Goal: Find contact information: Find contact information

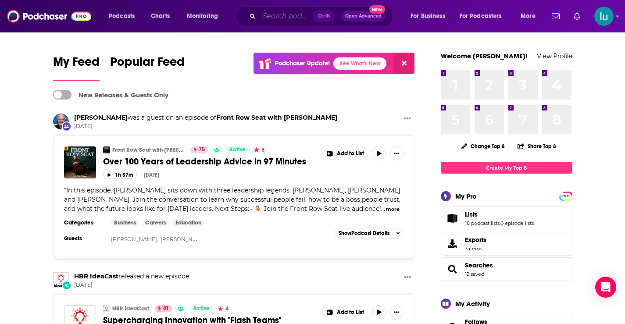
click at [281, 16] on input "Search podcasts, credits, & more..." at bounding box center [286, 16] width 54 height 14
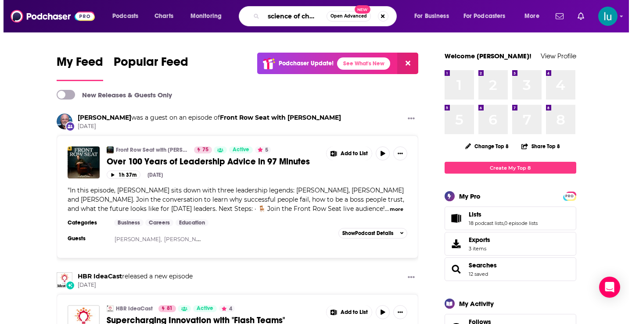
scroll to position [0, 8]
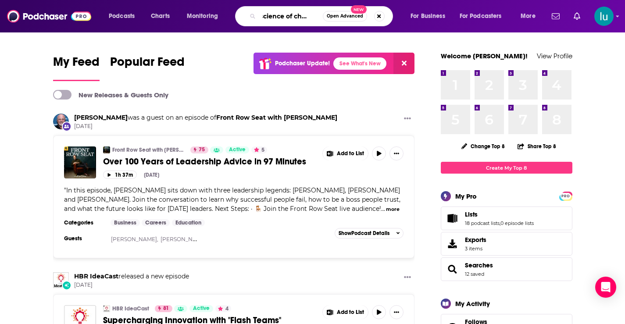
type input "a science of change"
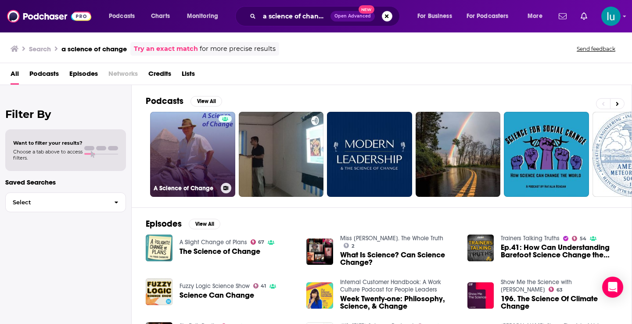
click at [190, 144] on link "A Science of Change" at bounding box center [192, 154] width 85 height 85
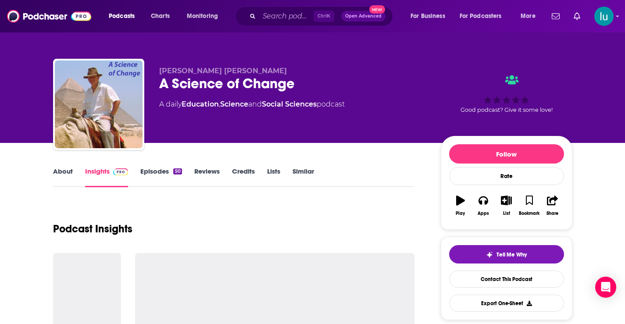
click at [62, 171] on link "About" at bounding box center [63, 177] width 20 height 20
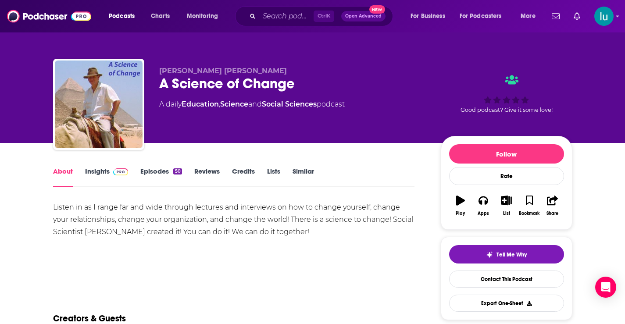
click at [154, 169] on link "Episodes 50" at bounding box center [160, 177] width 41 height 20
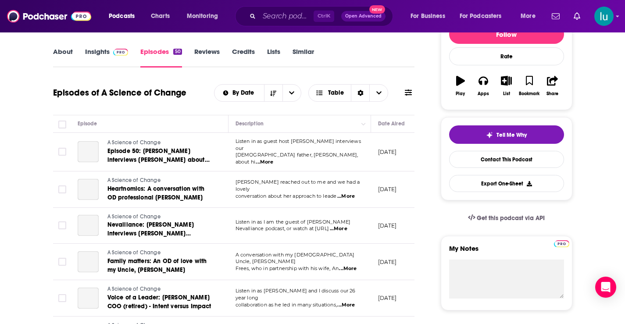
scroll to position [116, 0]
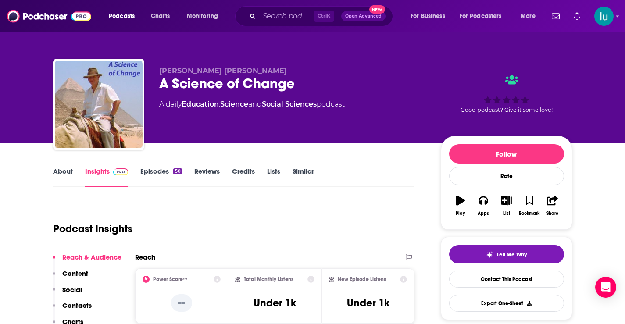
click at [67, 169] on link "About" at bounding box center [63, 177] width 20 height 20
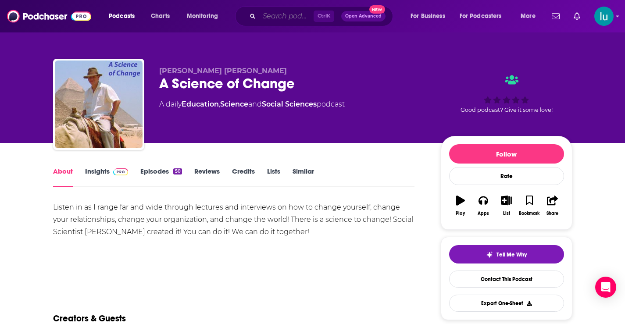
click at [271, 12] on input "Search podcasts, credits, & more..." at bounding box center [286, 16] width 54 height 14
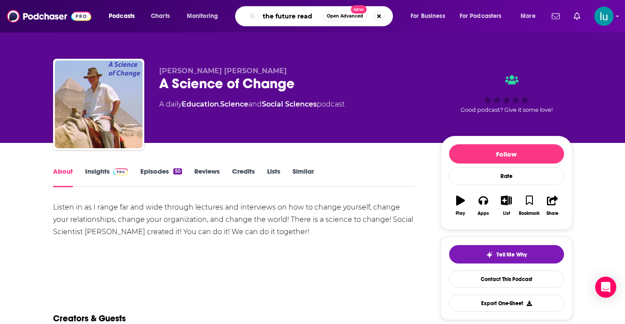
type input "the future ready"
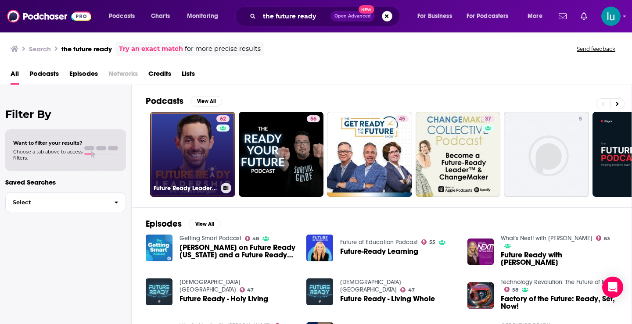
click at [195, 140] on link "62 Future Ready Leadership With Jacob Morgan" at bounding box center [192, 154] width 85 height 85
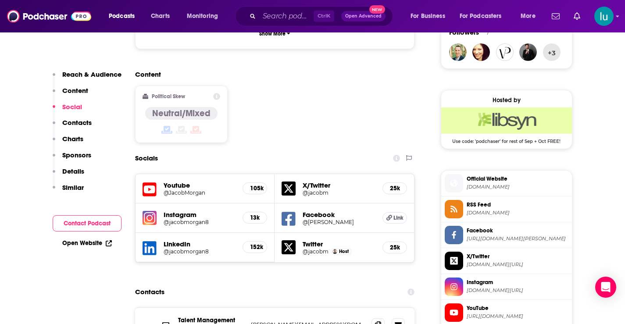
scroll to position [682, 0]
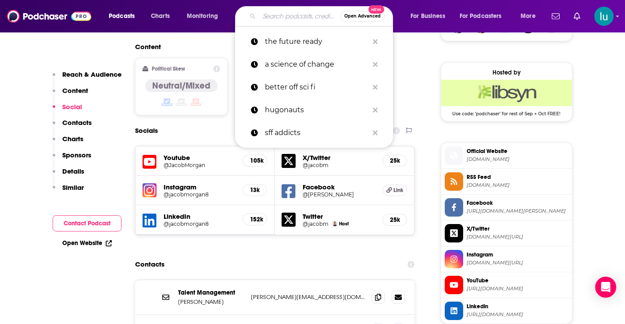
click at [301, 13] on input "Search podcasts, credits, & more..." at bounding box center [299, 16] width 81 height 14
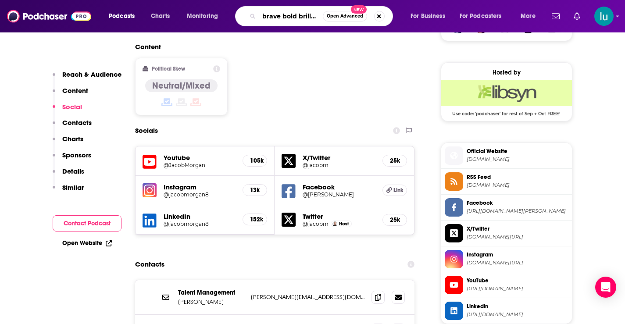
type input "brave bold brillant"
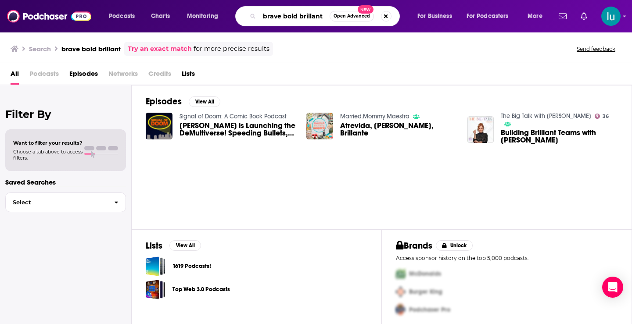
drag, startPoint x: 323, startPoint y: 17, endPoint x: 273, endPoint y: 10, distance: 50.9
click at [273, 10] on input "brave bold brillant" at bounding box center [294, 16] width 70 height 14
type input "b"
type input "if you only knew"
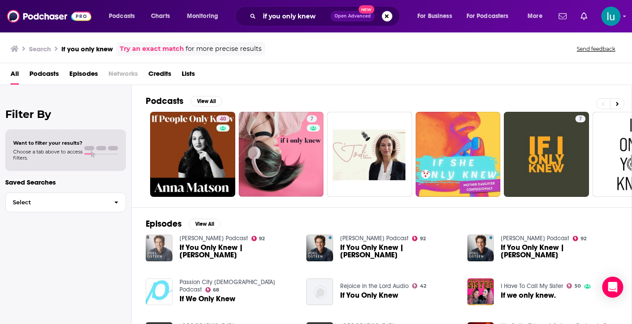
click at [155, 242] on img "If You Only Knew | Joel Osteen" at bounding box center [159, 248] width 27 height 27
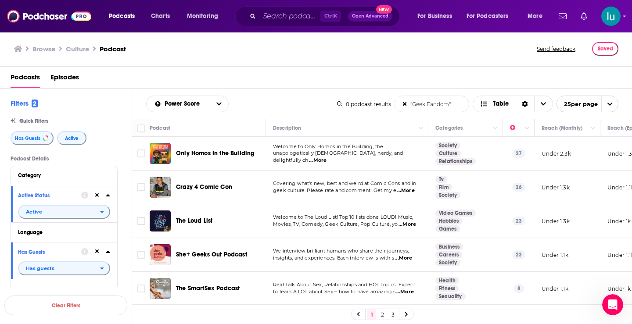
scroll to position [197, 0]
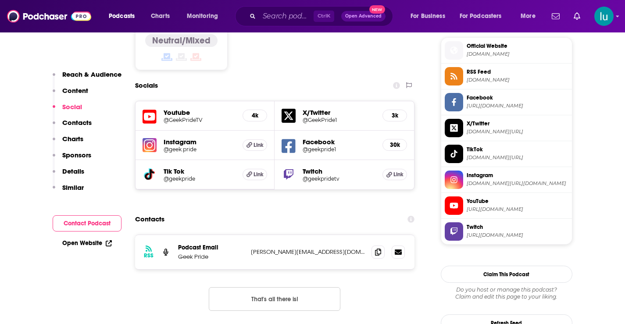
scroll to position [762, 0]
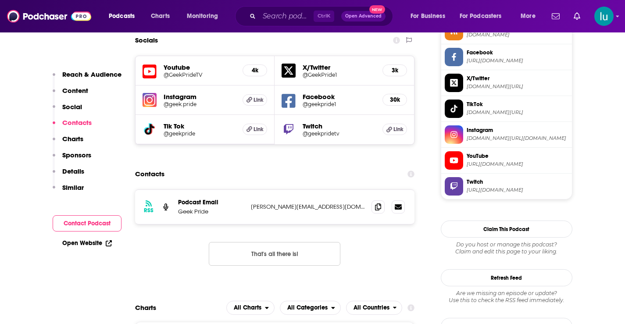
drag, startPoint x: 630, startPoint y: 25, endPoint x: 631, endPoint y: 77, distance: 51.8
drag, startPoint x: 317, startPoint y: 172, endPoint x: 250, endPoint y: 172, distance: 66.7
click at [250, 190] on div "RSS Podcast Email Geek Pride Matt@geek-pride.co.uk Matt@geek-pride.co.uk" at bounding box center [275, 207] width 280 height 34
copy p "Matt@geek-pride.co.uk"
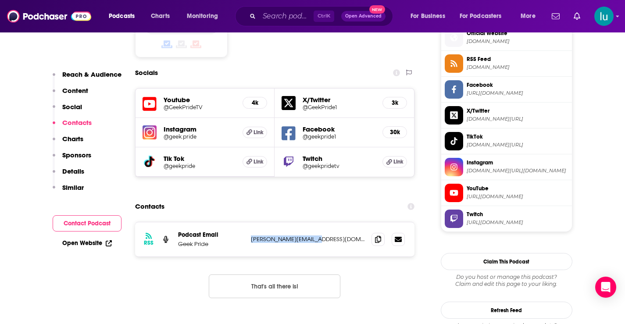
scroll to position [794, 0]
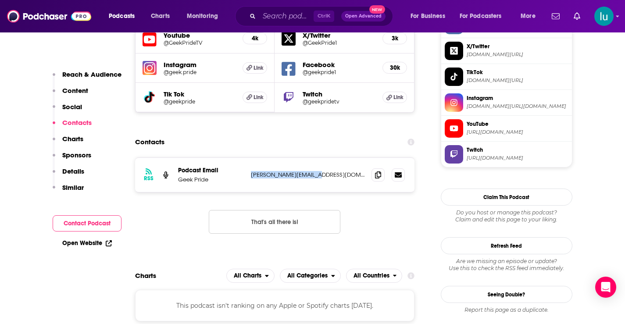
copy p "Matt@geek-pride.co.uk"
drag, startPoint x: 40, startPoint y: 288, endPoint x: 58, endPoint y: 289, distance: 18.0
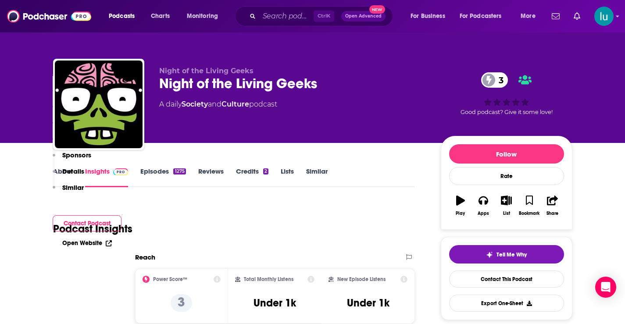
scroll to position [693, 0]
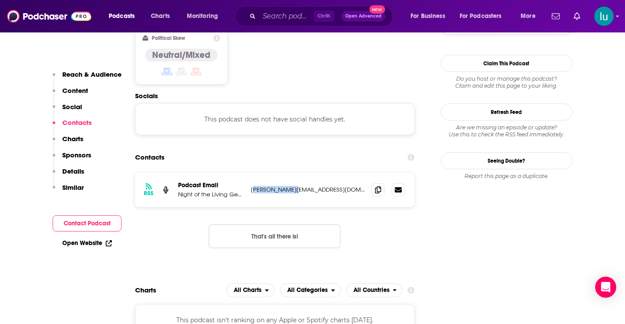
drag, startPoint x: 300, startPoint y: 166, endPoint x: 251, endPoint y: 158, distance: 49.8
click at [251, 173] on div "RSS Podcast Email Night of the Living Geeks [PERSON_NAME][EMAIL_ADDRESS][DOMAIN…" at bounding box center [275, 190] width 280 height 34
copy p "[EMAIL_ADDRESS][DOMAIN_NAME]"
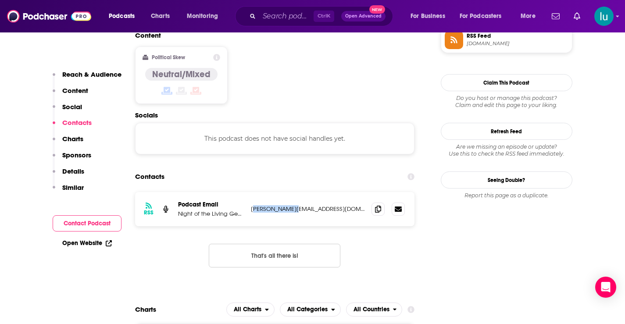
scroll to position [705, 0]
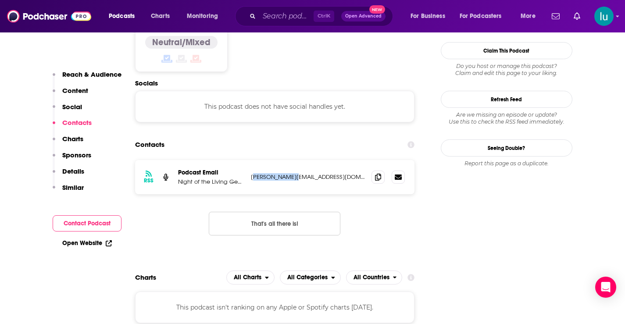
drag, startPoint x: 272, startPoint y: 154, endPoint x: 313, endPoint y: 146, distance: 42.1
click at [313, 160] on div "RSS Podcast Email Night of the Living Geeks [PERSON_NAME][EMAIL_ADDRESS][DOMAIN…" at bounding box center [275, 177] width 280 height 34
drag, startPoint x: 302, startPoint y: 151, endPoint x: 247, endPoint y: 152, distance: 54.8
click at [247, 160] on div "RSS Podcast Email Night of the Living Geeks [PERSON_NAME][EMAIL_ADDRESS][DOMAIN…" at bounding box center [275, 177] width 280 height 34
click at [238, 169] on p "Podcast Email" at bounding box center [211, 172] width 66 height 7
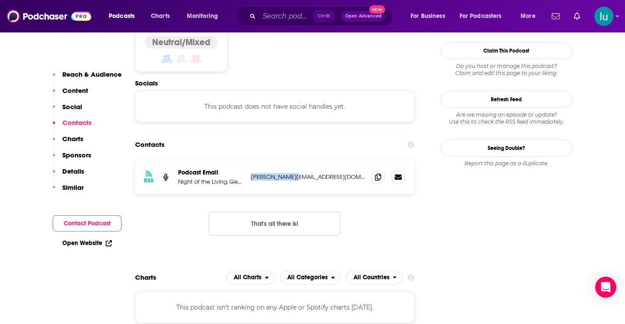
drag, startPoint x: 247, startPoint y: 150, endPoint x: 296, endPoint y: 151, distance: 49.1
click at [296, 160] on div "RSS Podcast Email Night of the Living Geeks [PERSON_NAME][EMAIL_ADDRESS][DOMAIN…" at bounding box center [275, 177] width 280 height 34
copy p "[PERSON_NAME][EMAIL_ADDRESS][DOMAIN_NAME]"
